Goal: Find specific page/section

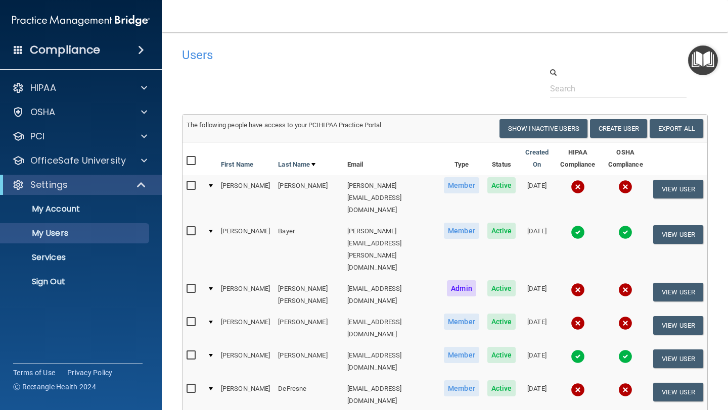
select select "20"
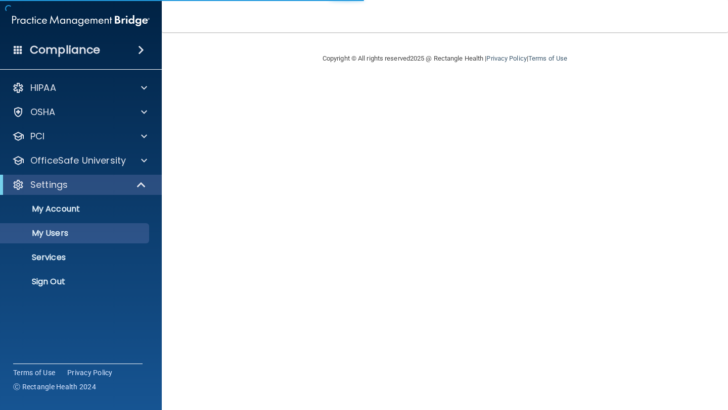
select select "20"
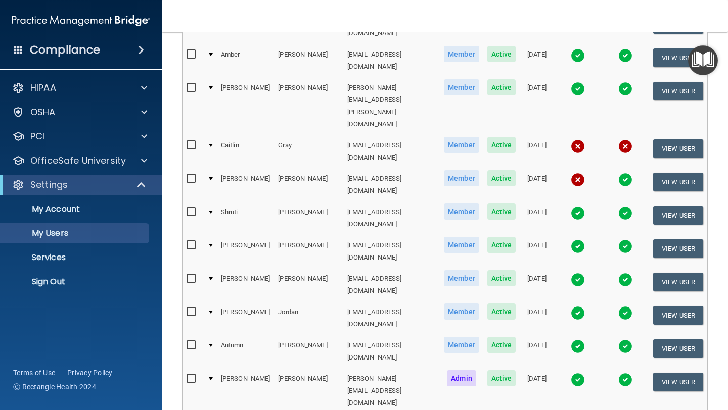
scroll to position [436, 0]
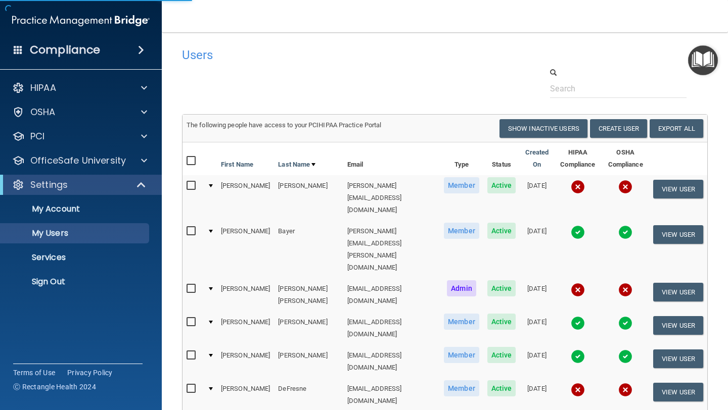
select select "20"
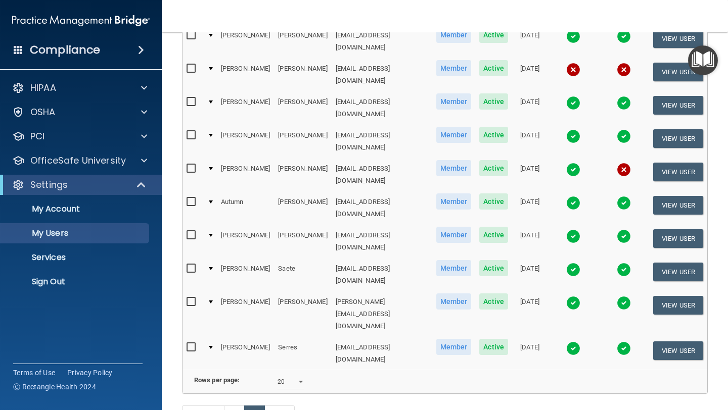
scroll to position [158, 0]
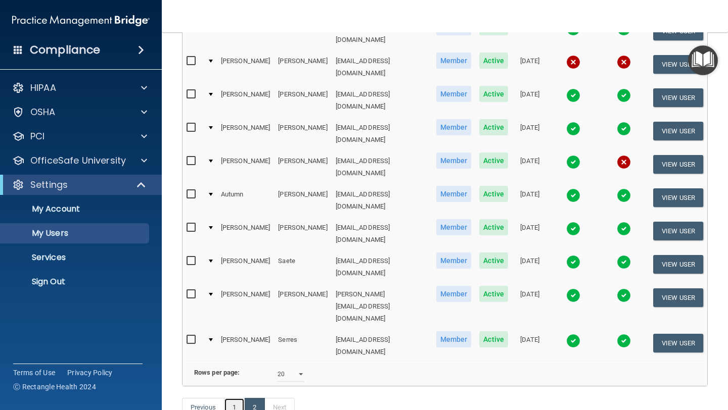
click at [232, 398] on link "1" at bounding box center [234, 407] width 21 height 19
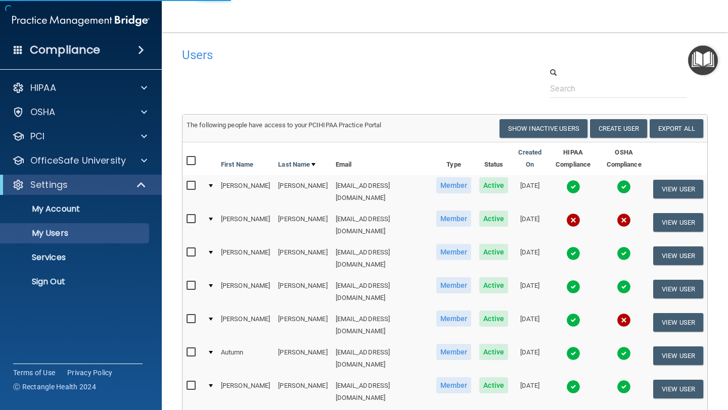
select select "20"
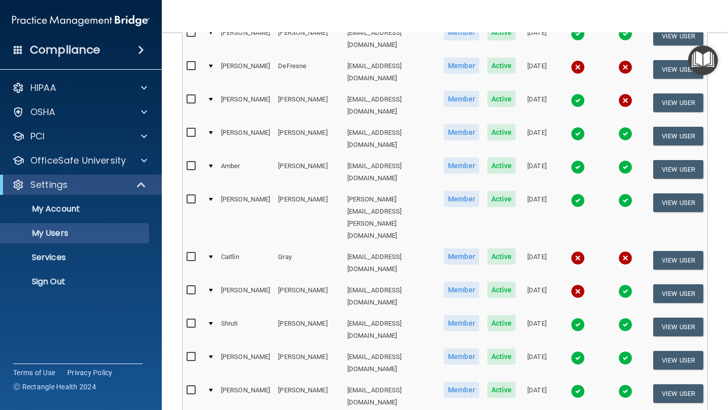
scroll to position [324, 0]
